Goal: Task Accomplishment & Management: Use online tool/utility

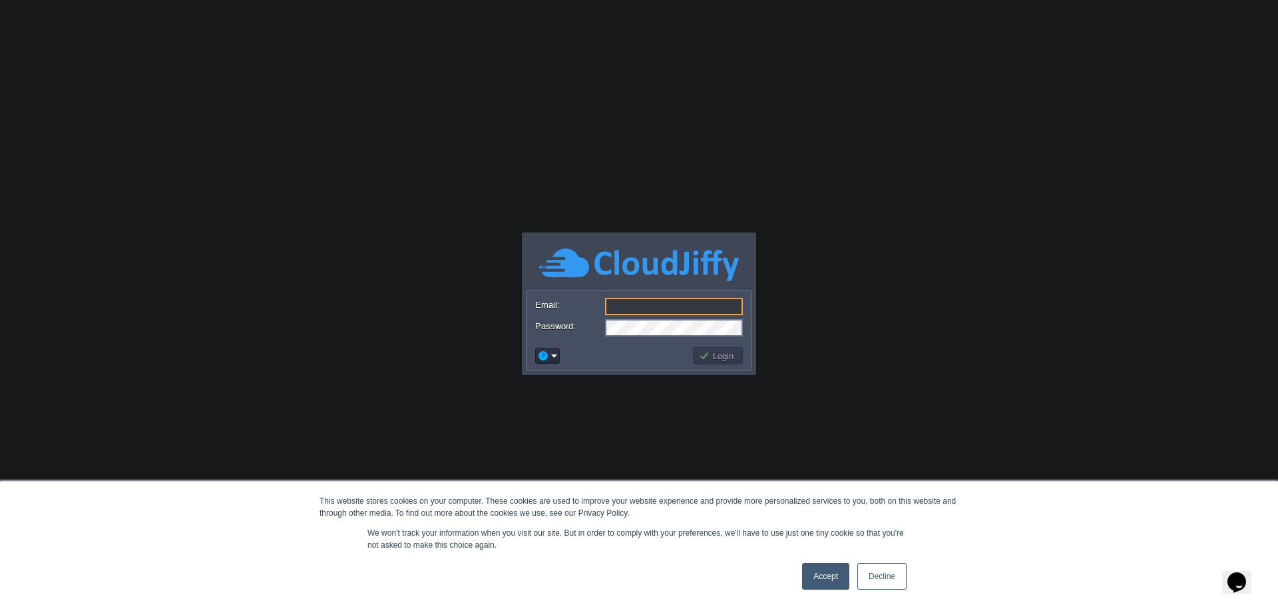
type input "[PERSON_NAME][EMAIL_ADDRESS][DOMAIN_NAME]"
click at [720, 358] on button "Login" at bounding box center [718, 356] width 39 height 12
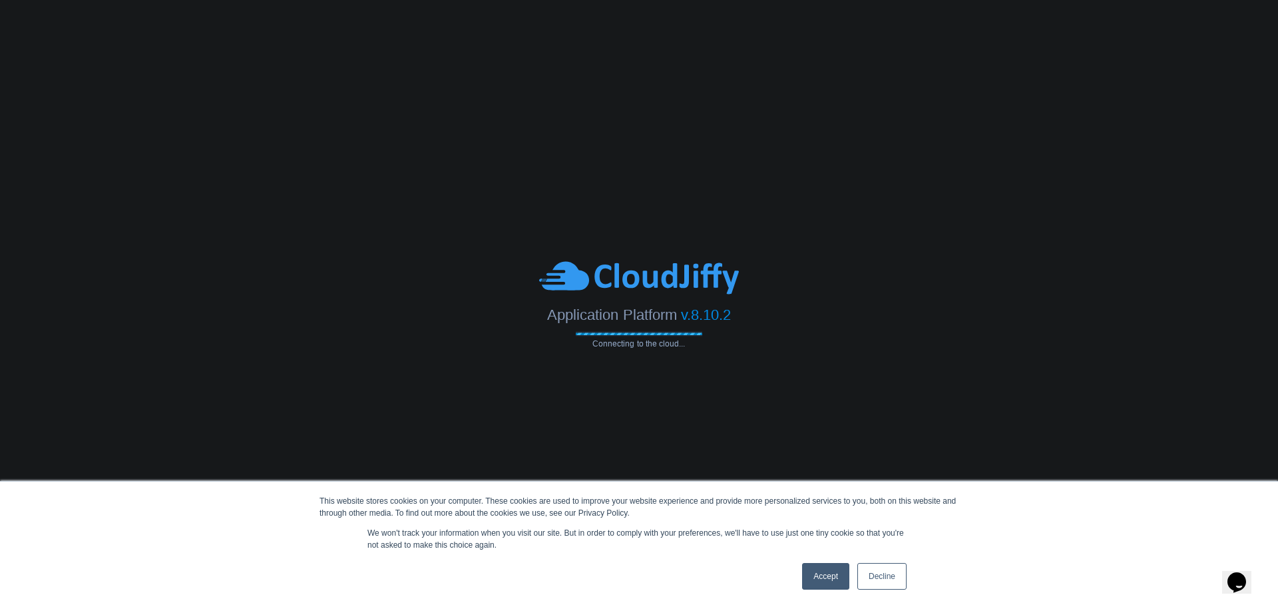
click at [882, 574] on link "Decline" at bounding box center [882, 576] width 49 height 27
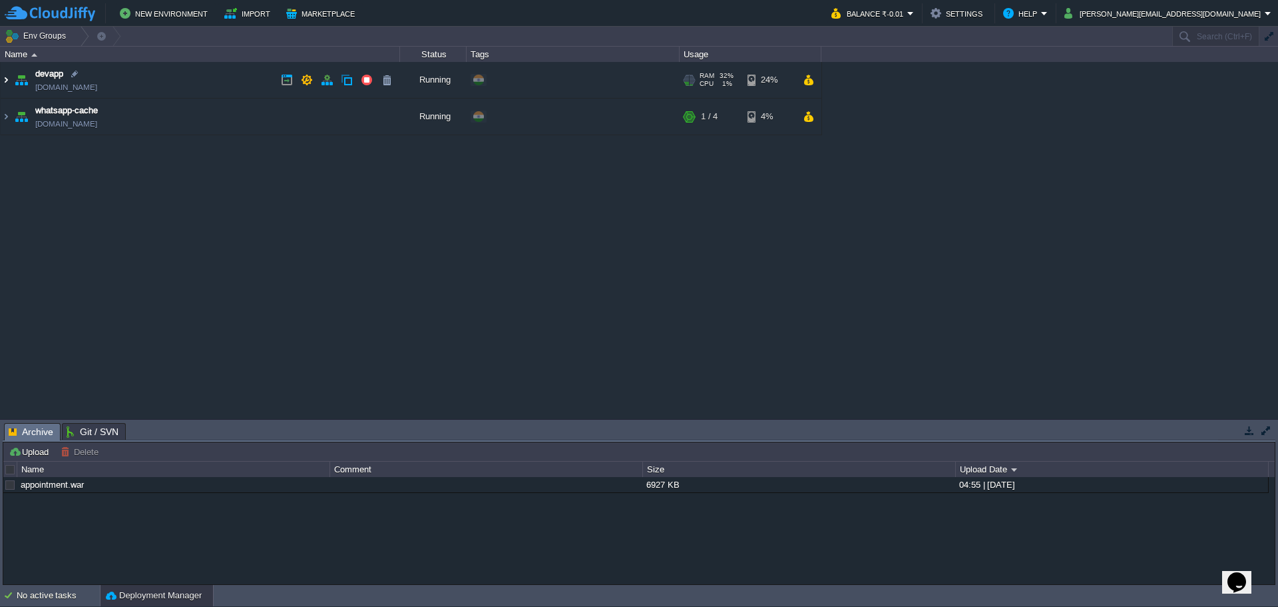
click at [6, 80] on img at bounding box center [6, 80] width 11 height 36
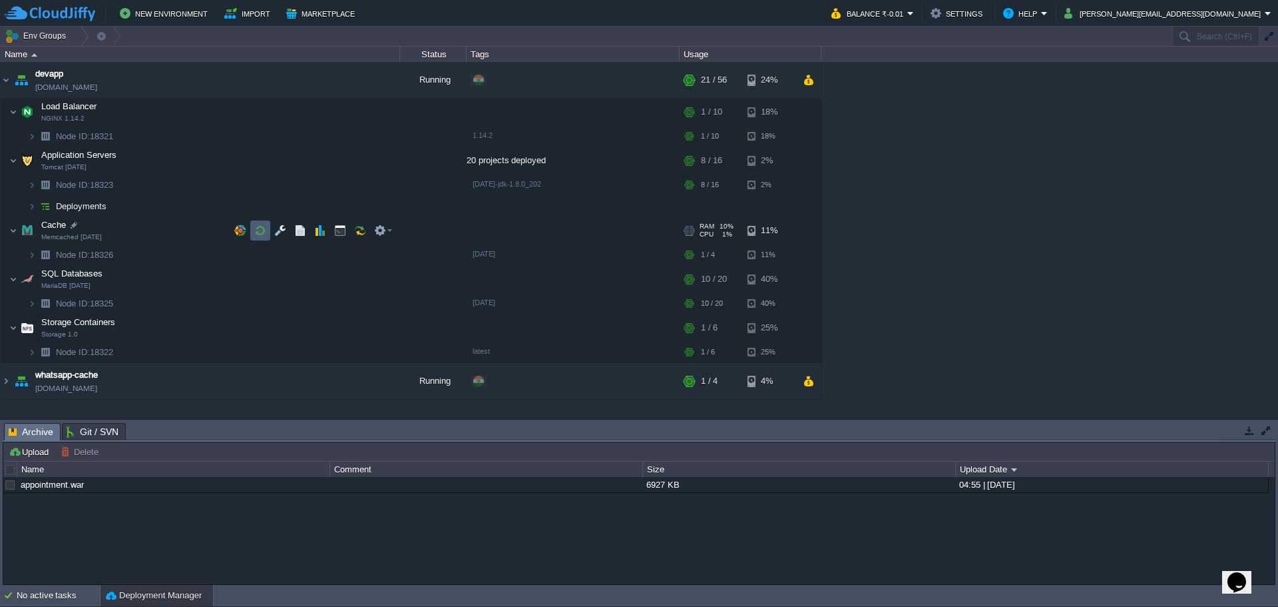
click at [259, 234] on button "button" at bounding box center [260, 230] width 12 height 12
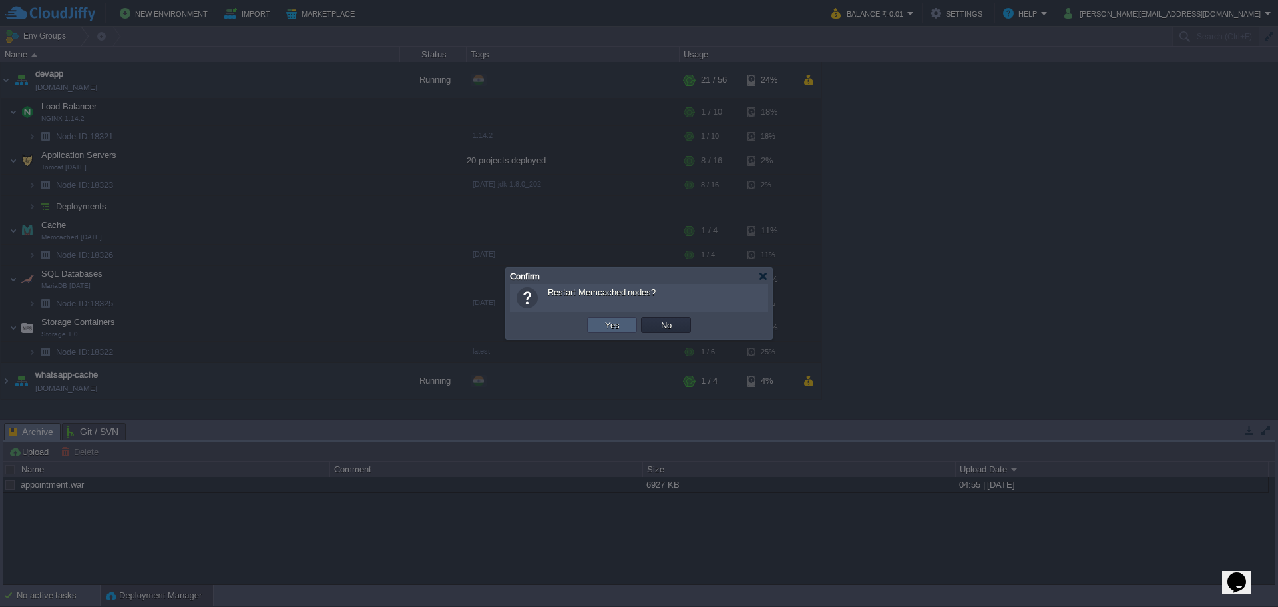
click at [603, 320] on button "Yes" at bounding box center [612, 325] width 23 height 12
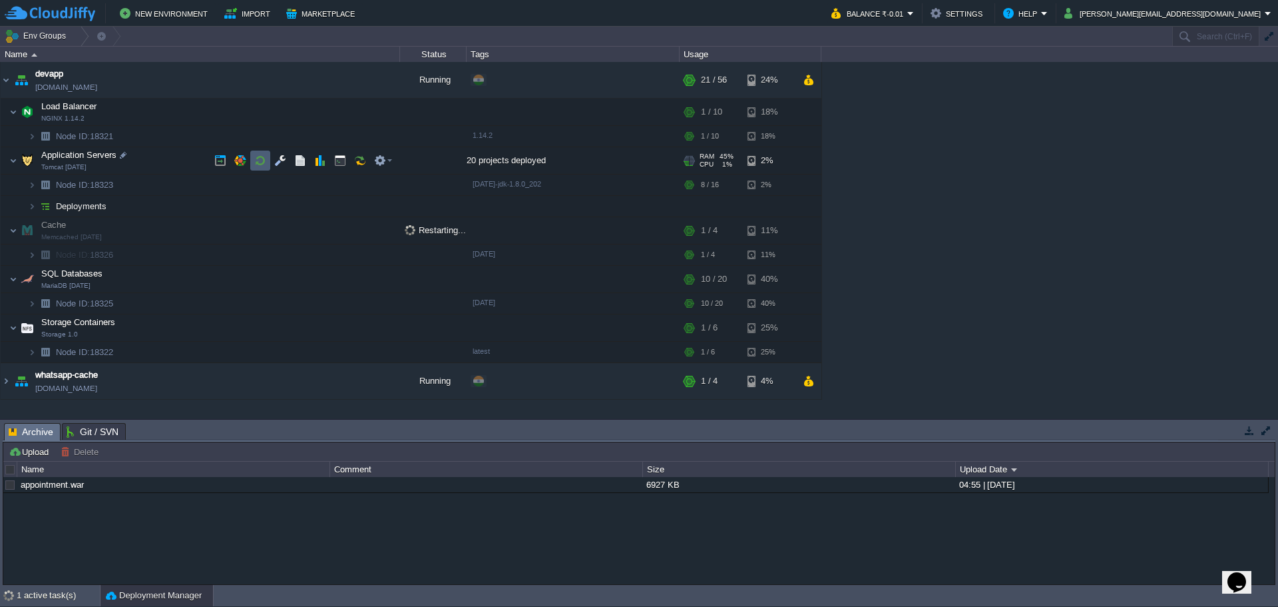
click at [262, 163] on button "button" at bounding box center [260, 160] width 12 height 12
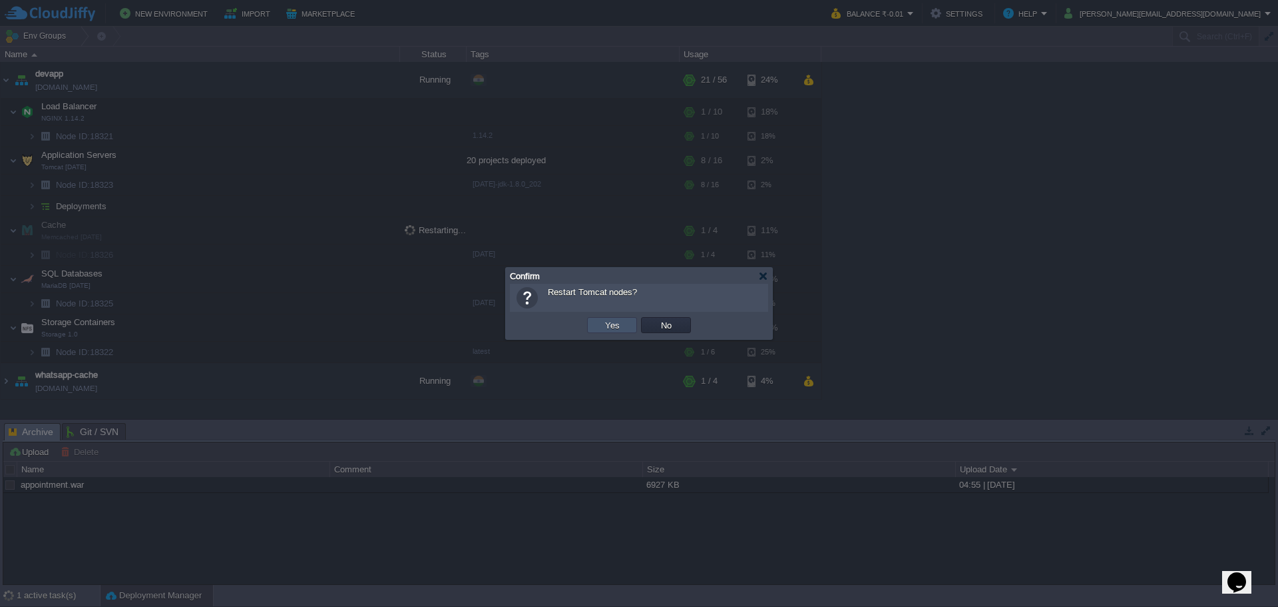
click at [605, 320] on button "Yes" at bounding box center [612, 325] width 23 height 12
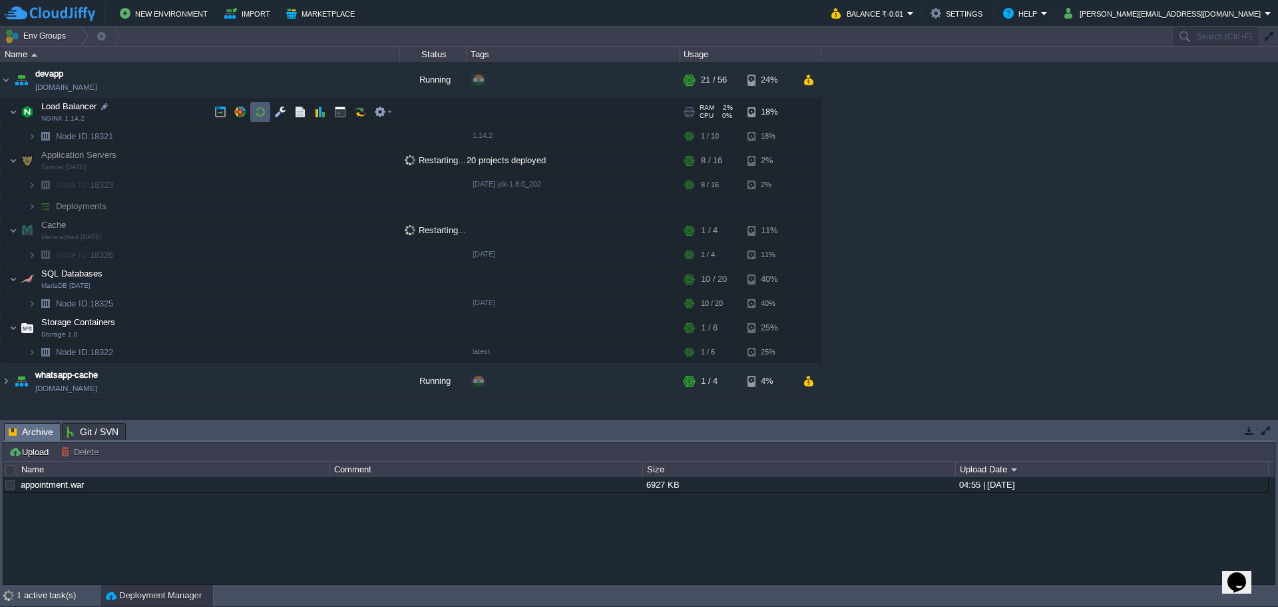
click at [255, 113] on button "button" at bounding box center [260, 112] width 12 height 12
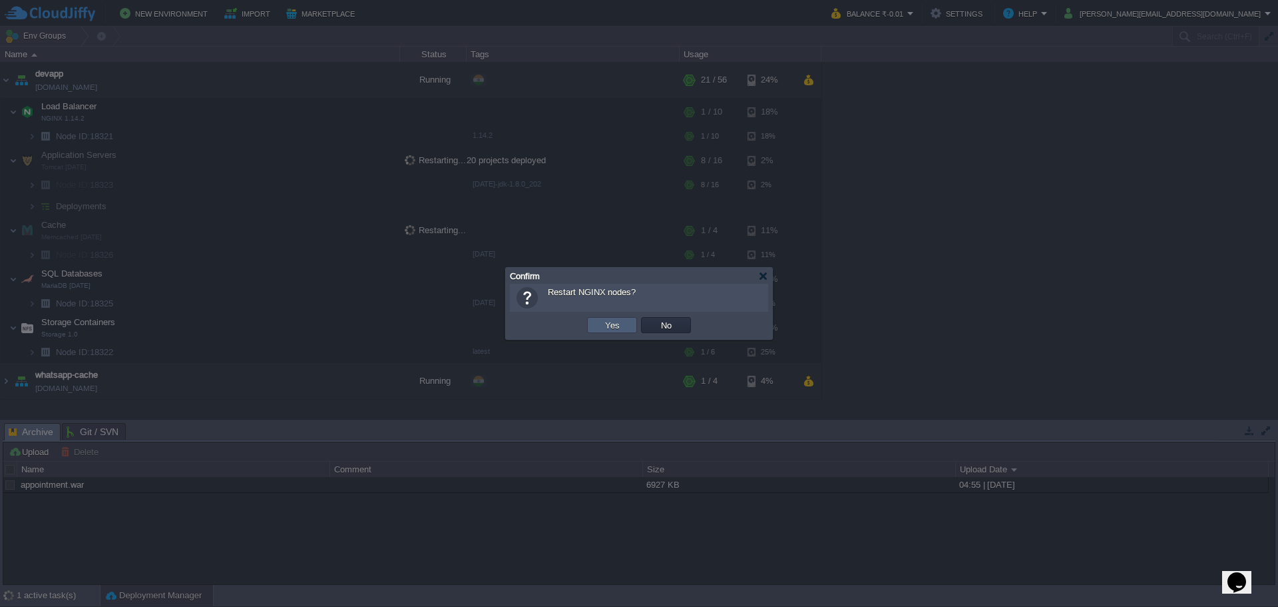
click at [609, 323] on button "Yes" at bounding box center [612, 325] width 23 height 12
